Goal: Task Accomplishment & Management: Use online tool/utility

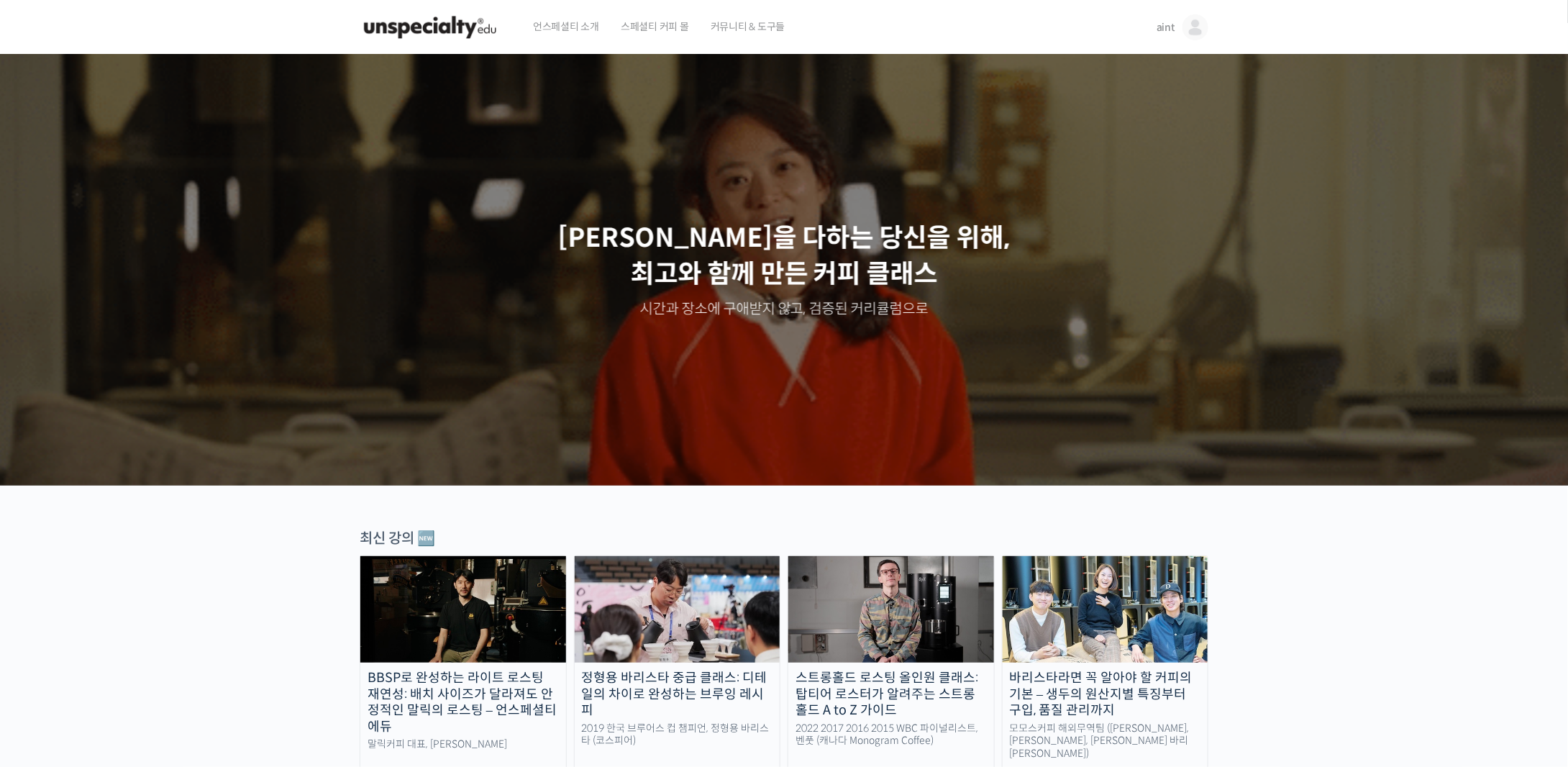
click at [1176, 34] on link "aint" at bounding box center [1182, 27] width 51 height 54
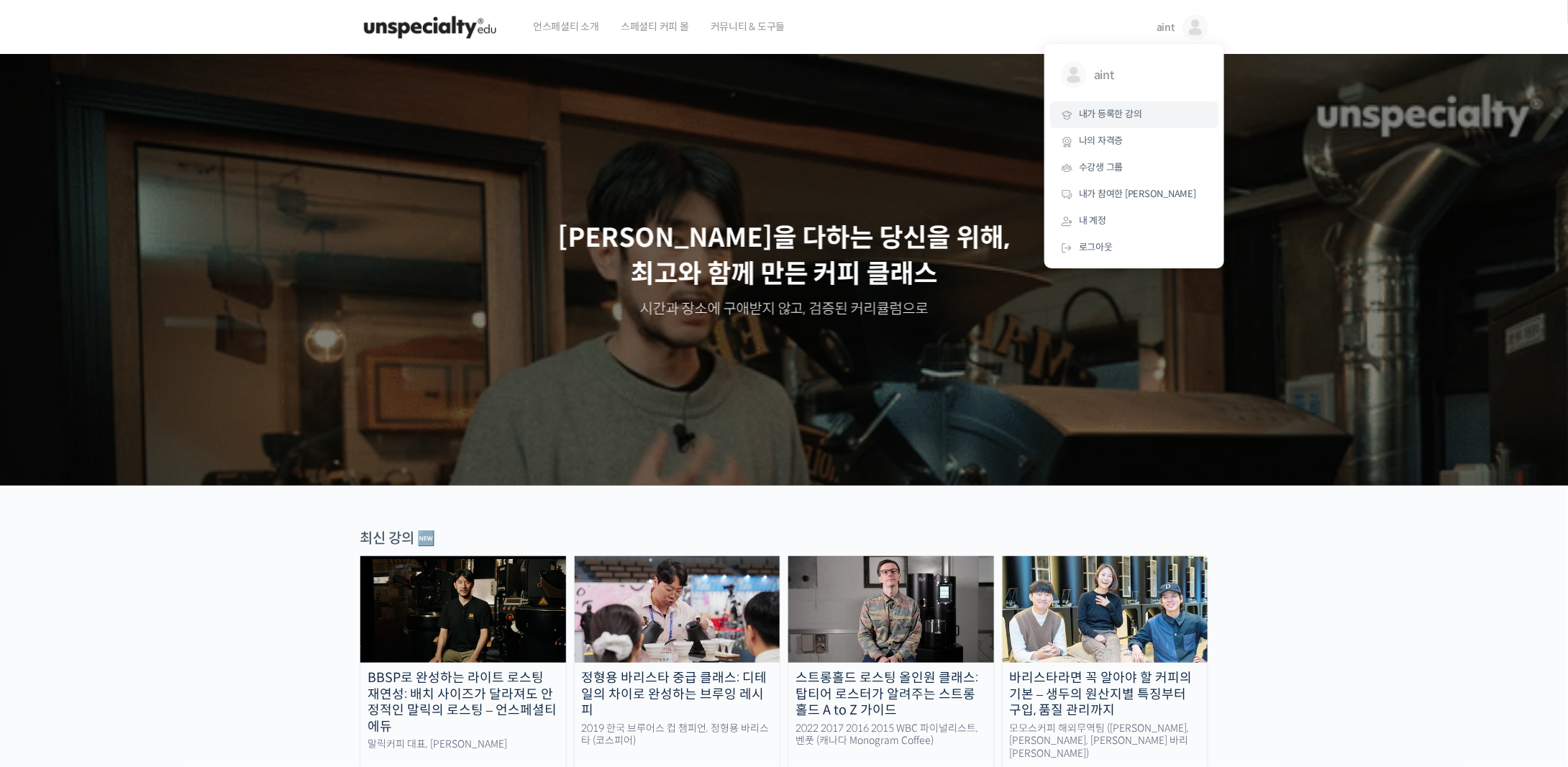
click at [1138, 109] on span "내가 등록한 강의" at bounding box center [1110, 114] width 63 height 12
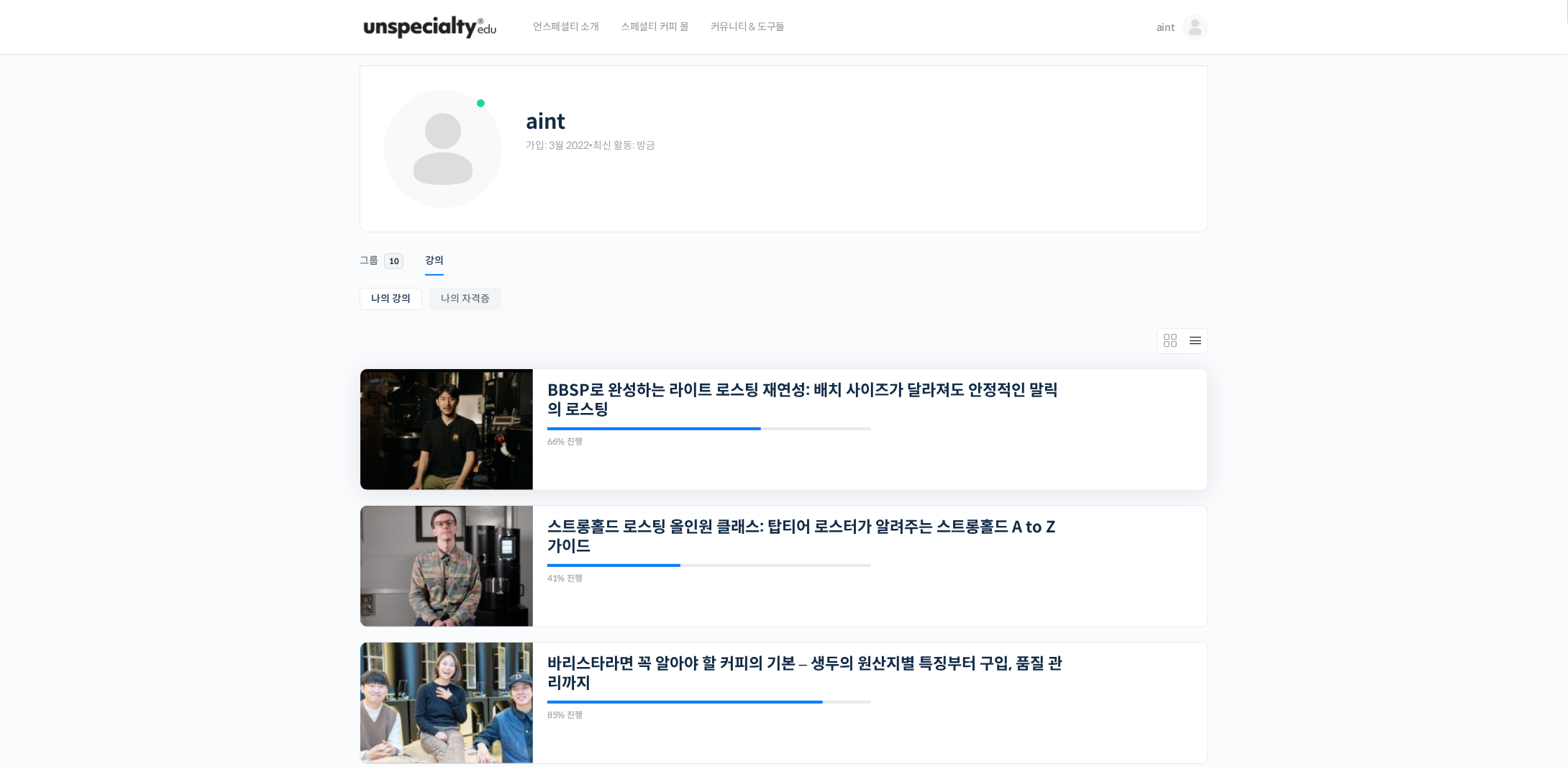
click at [478, 430] on img at bounding box center [446, 430] width 172 height 121
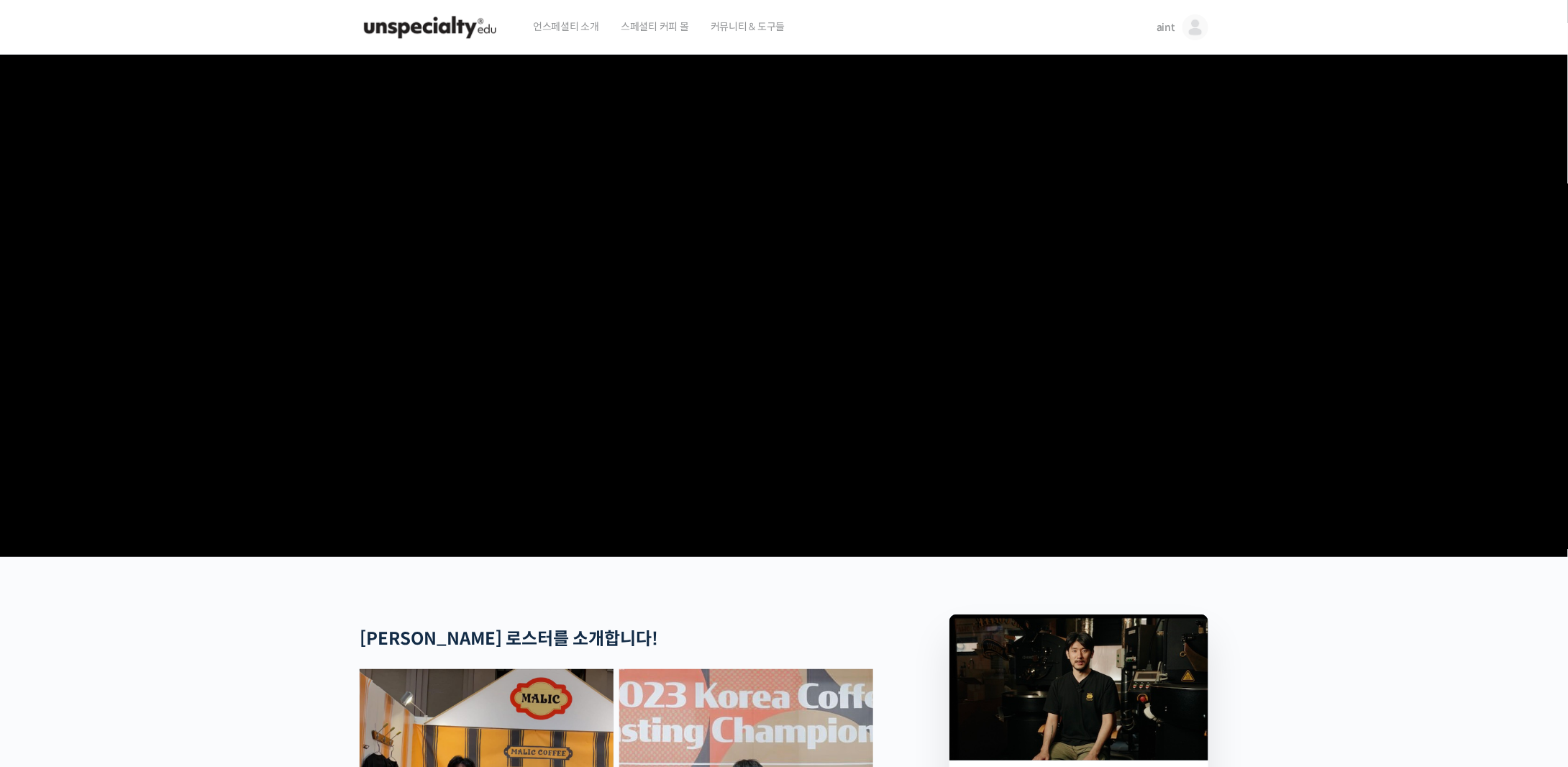
scroll to position [648, 0]
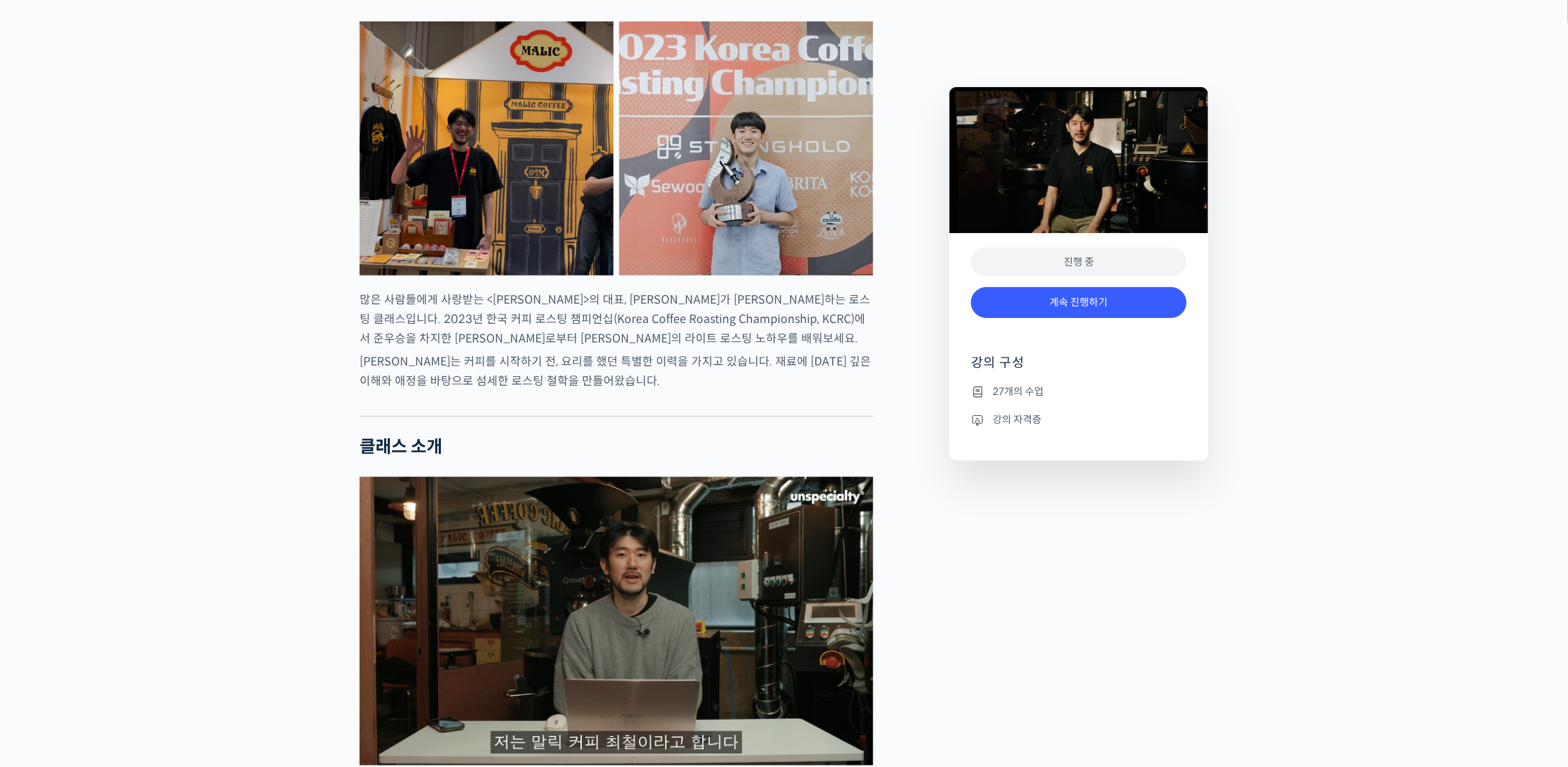
click at [1148, 258] on div "진행 중" at bounding box center [1078, 263] width 216 height 30
click at [1126, 310] on link "계속 진행하기" at bounding box center [1078, 302] width 216 height 31
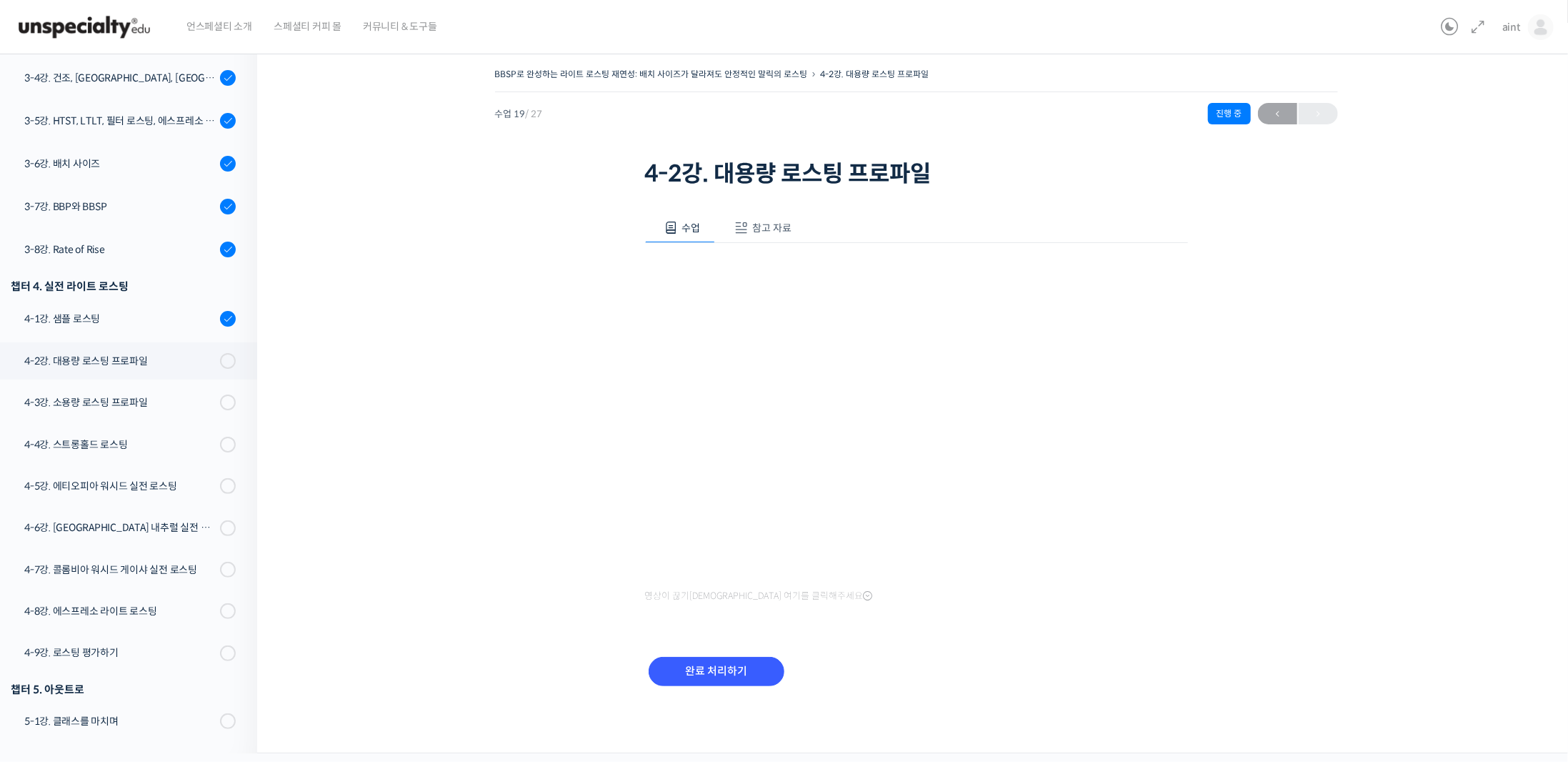
scroll to position [673, 0]
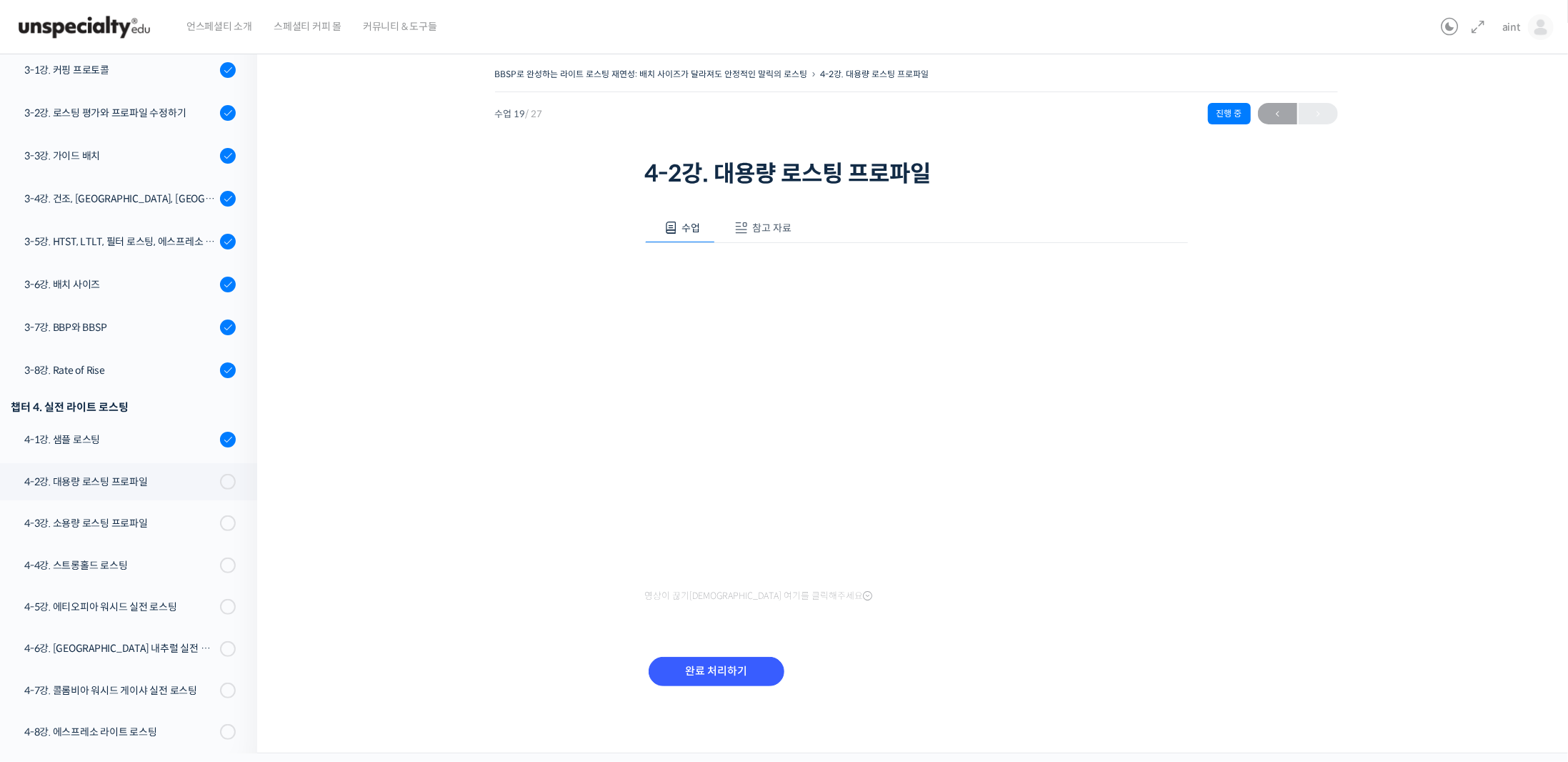
drag, startPoint x: 917, startPoint y: 698, endPoint x: 922, endPoint y: 688, distance: 11.2
click at [917, 698] on div "완료 처리하기" at bounding box center [917, 683] width 543 height 82
click at [685, 674] on input "완료 처리하기" at bounding box center [716, 672] width 136 height 30
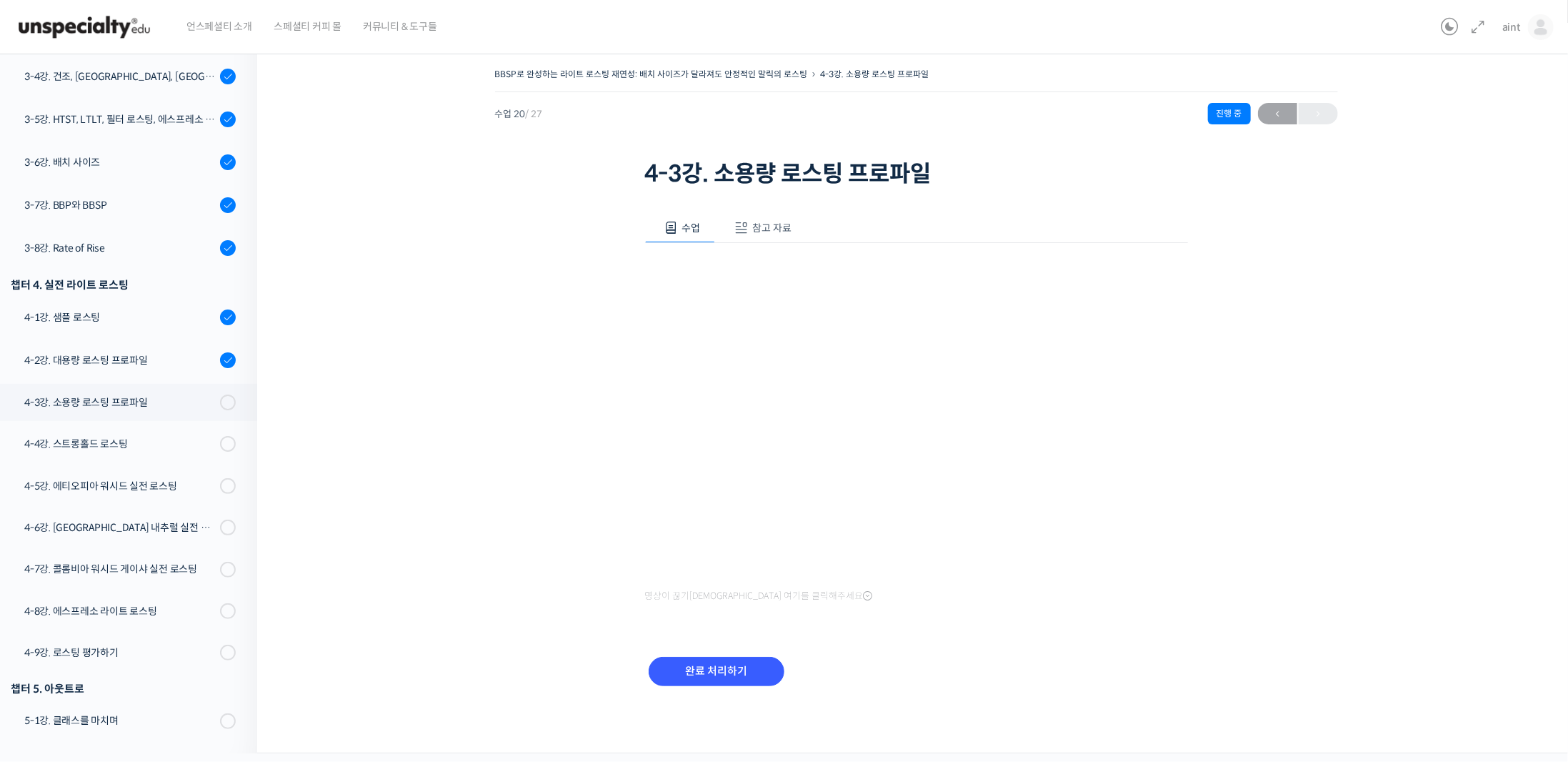
scroll to position [675, 0]
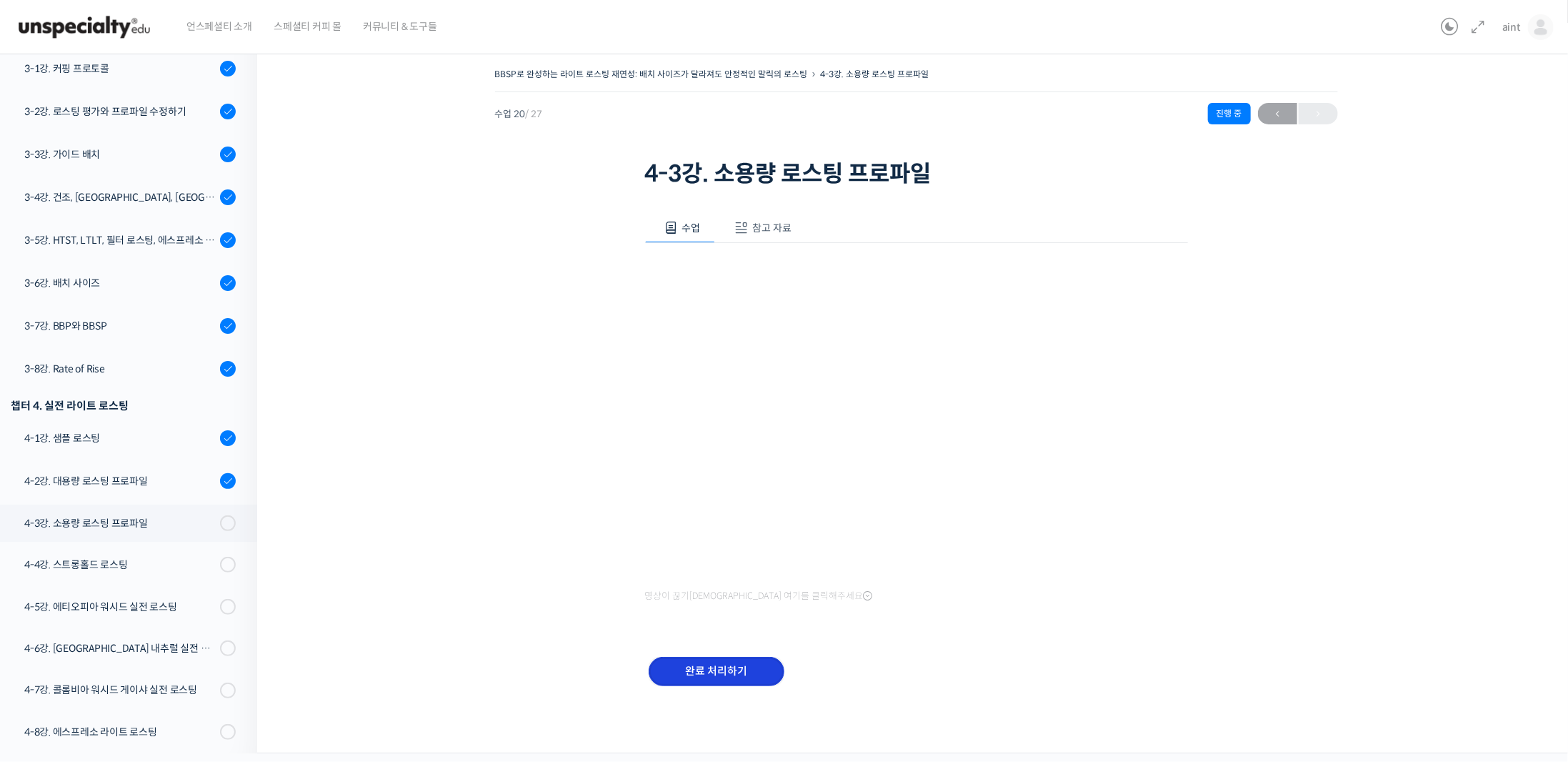
click at [710, 660] on input "완료 처리하기" at bounding box center [716, 672] width 136 height 30
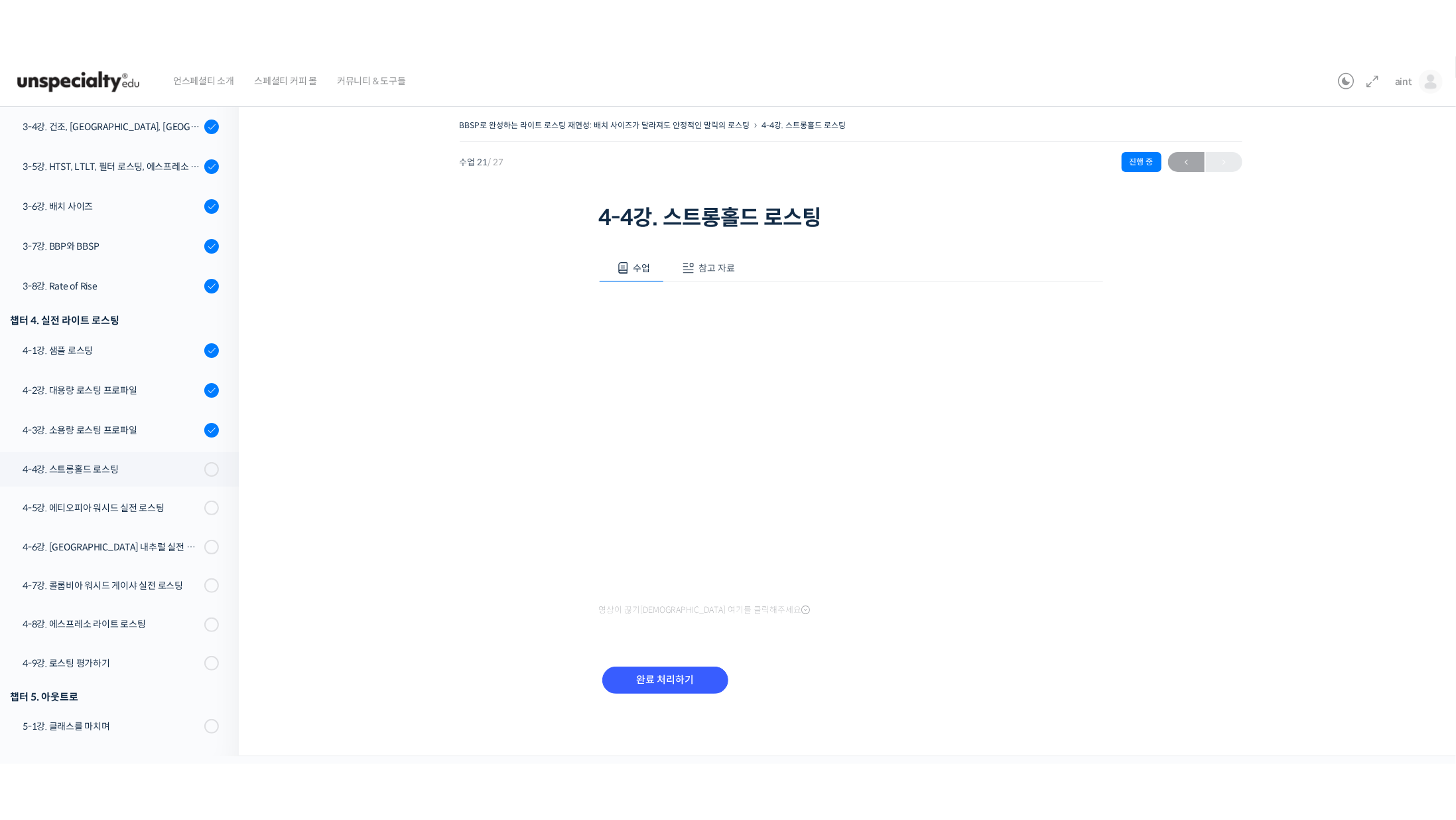
scroll to position [627, 0]
